Goal: Transaction & Acquisition: Subscribe to service/newsletter

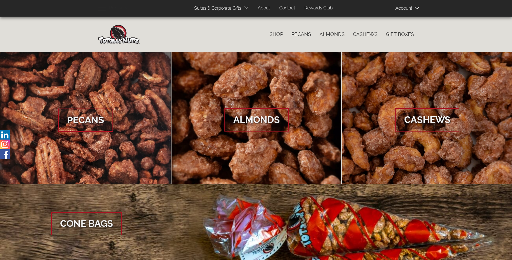
scroll to position [828, 0]
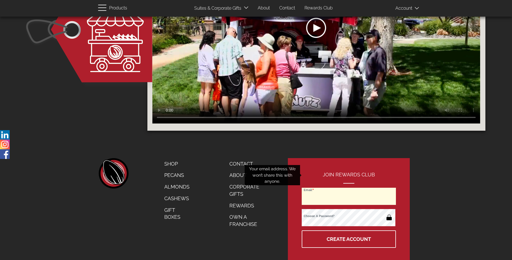
click at [349, 188] on input "Email" at bounding box center [349, 196] width 94 height 17
type input "r14850@outlook.com"
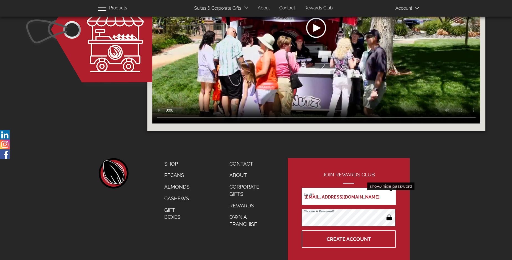
click at [389, 214] on button "button" at bounding box center [389, 218] width 11 height 9
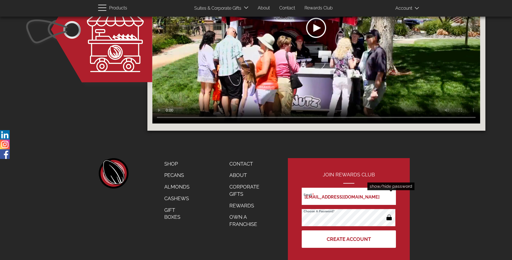
click at [349, 230] on button "Create Account" at bounding box center [349, 238] width 94 height 17
